Goal: Information Seeking & Learning: Learn about a topic

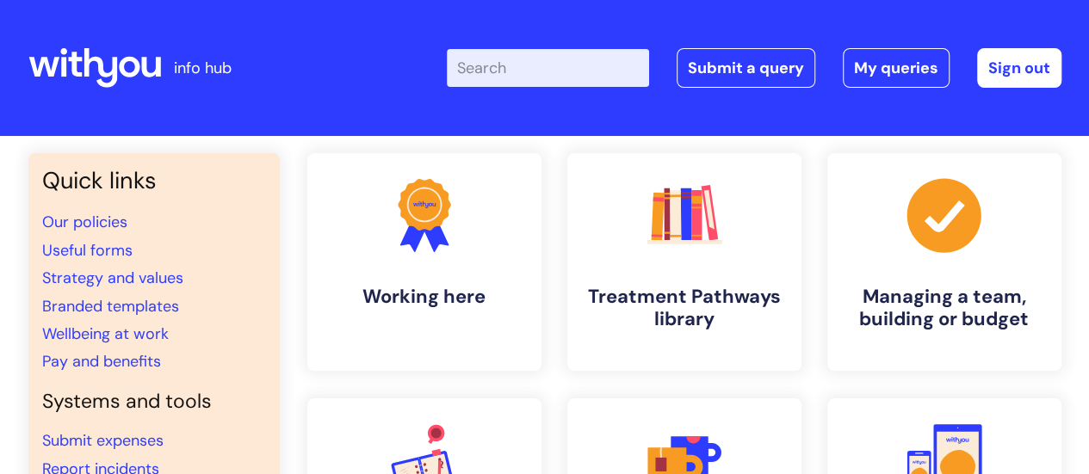
click at [526, 71] on input "Enter your search term here..." at bounding box center [548, 68] width 202 height 38
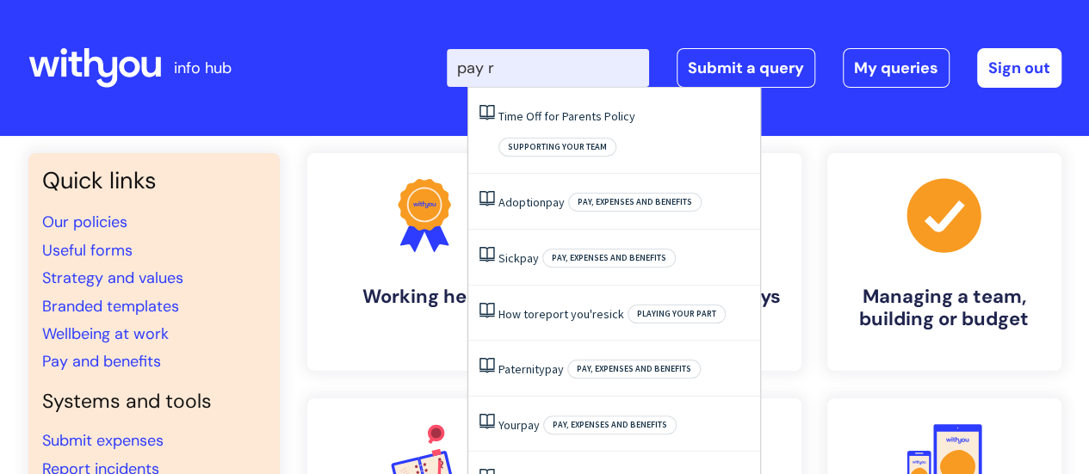
type input "pay"
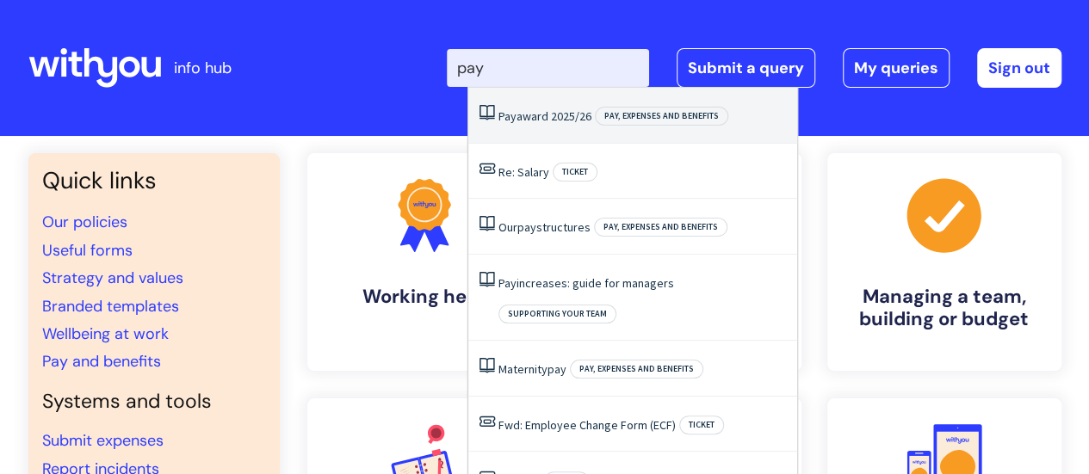
click at [533, 116] on link "Pay award 2025/26" at bounding box center [545, 115] width 93 height 15
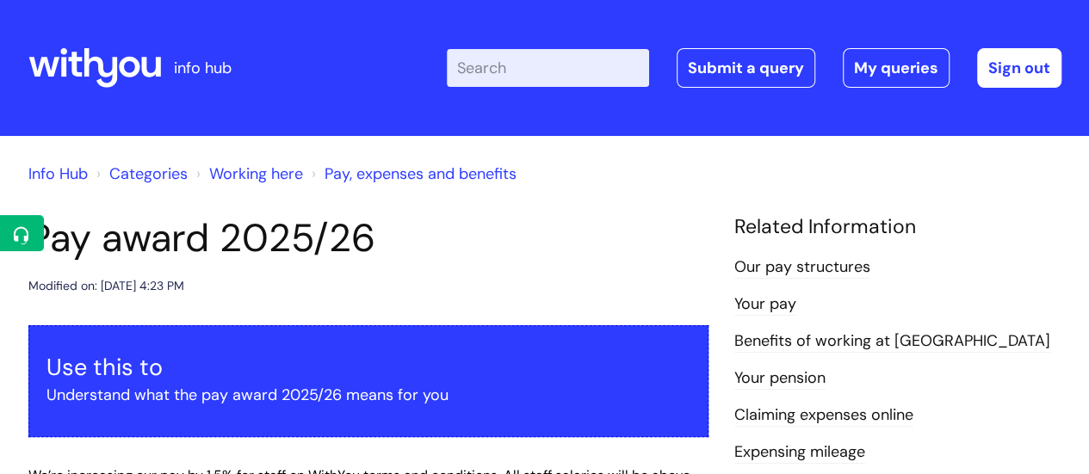
click at [61, 175] on link "Info Hub" at bounding box center [57, 174] width 59 height 21
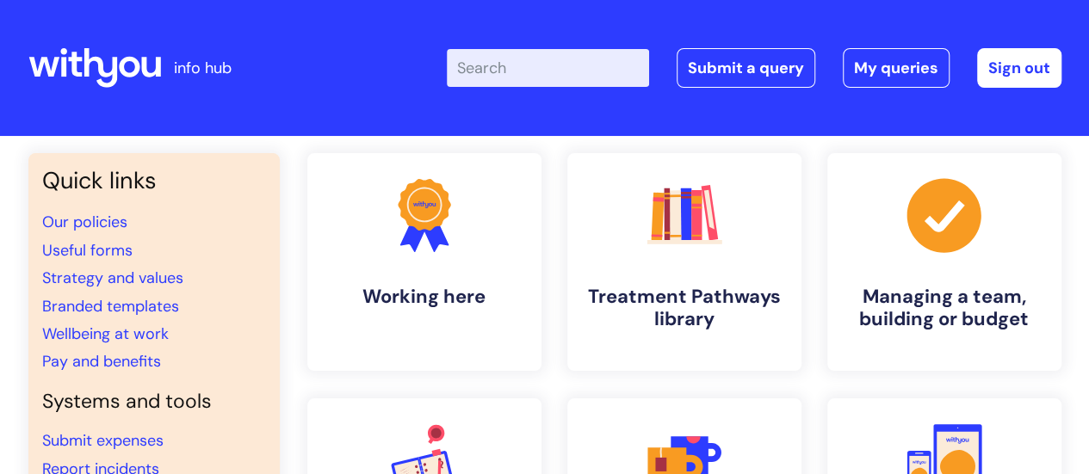
click at [544, 72] on input "Enter your search term here..." at bounding box center [548, 68] width 202 height 38
type input "student"
click button "Search" at bounding box center [0, 0] width 0 height 0
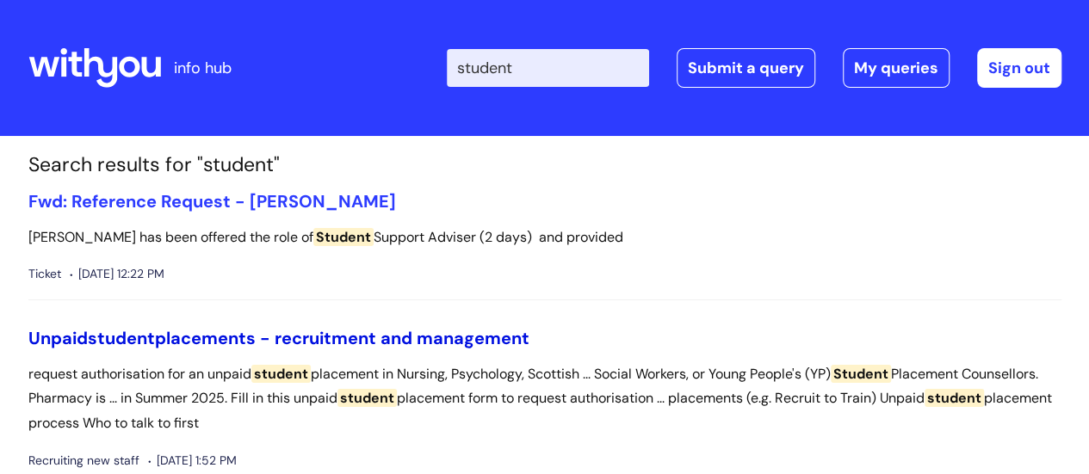
click at [472, 344] on link "Unpaid student placements - recruitment and management" at bounding box center [278, 338] width 501 height 22
